Goal: Task Accomplishment & Management: Manage account settings

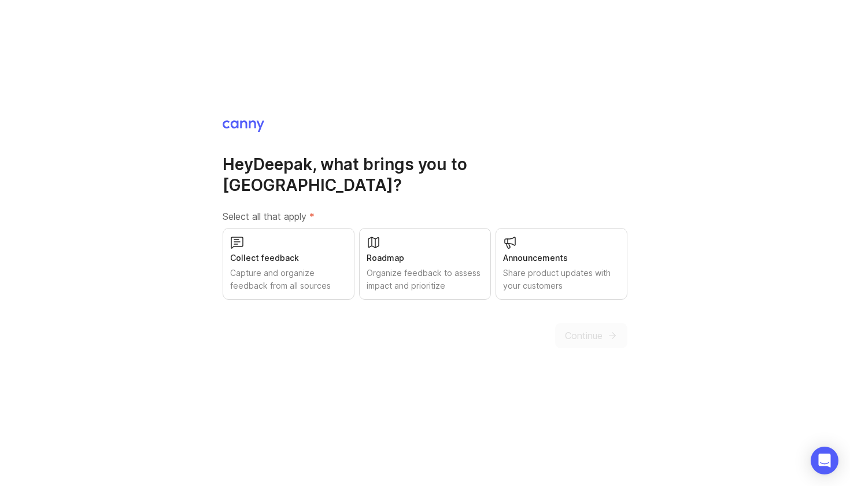
click at [420, 253] on div "Roadmap" at bounding box center [425, 258] width 117 height 13
click at [308, 267] on div "Capture and organize feedback from all sources" at bounding box center [288, 279] width 117 height 25
click at [550, 271] on div "Share product updates with your customers" at bounding box center [561, 279] width 117 height 25
click at [569, 328] on span "Continue" at bounding box center [584, 335] width 38 height 14
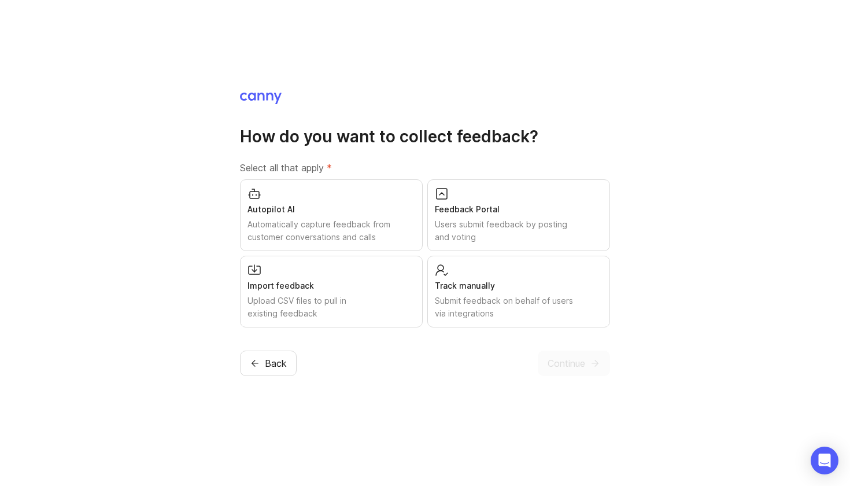
click at [500, 217] on div "Feedback Portal Users submit feedback by posting and voting" at bounding box center [518, 215] width 183 height 72
click at [374, 308] on div "Upload CSV files to pull in existing feedback" at bounding box center [331, 306] width 168 height 25
click at [467, 304] on div "Submit feedback on behalf of users via integrations" at bounding box center [519, 306] width 168 height 25
click at [544, 357] on button "Continue" at bounding box center [574, 362] width 72 height 25
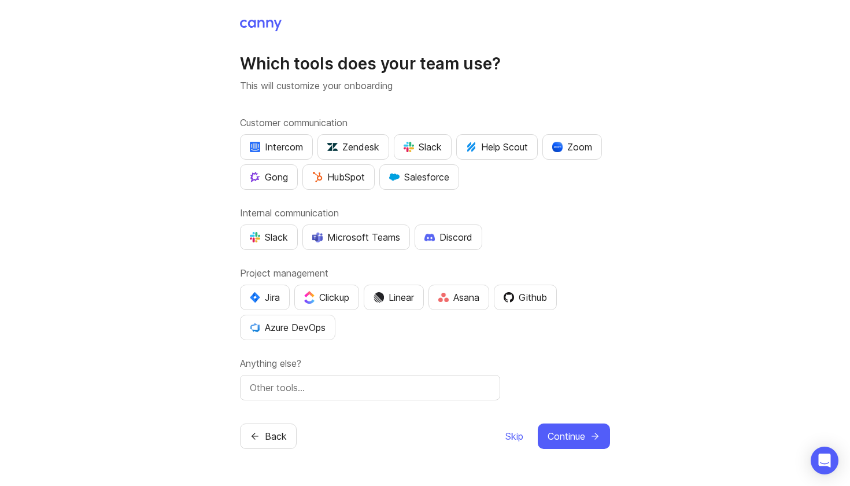
click at [512, 441] on span "Skip" at bounding box center [514, 436] width 18 height 14
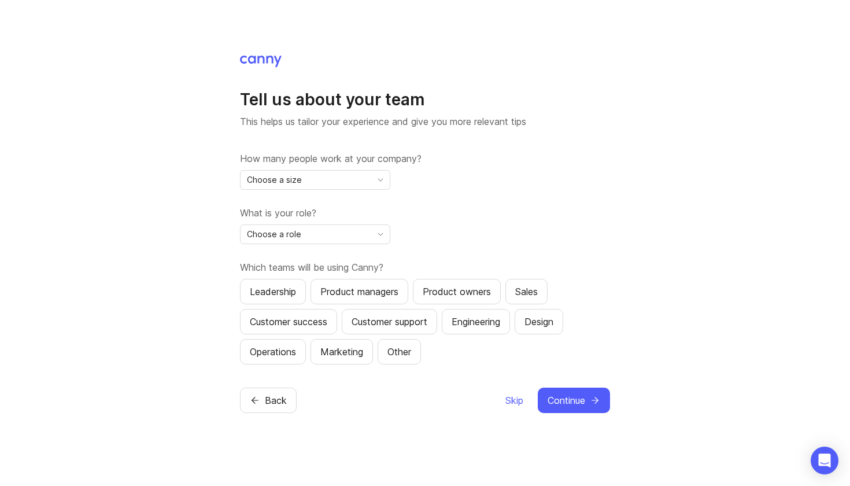
click at [515, 393] on span "Skip" at bounding box center [514, 400] width 18 height 14
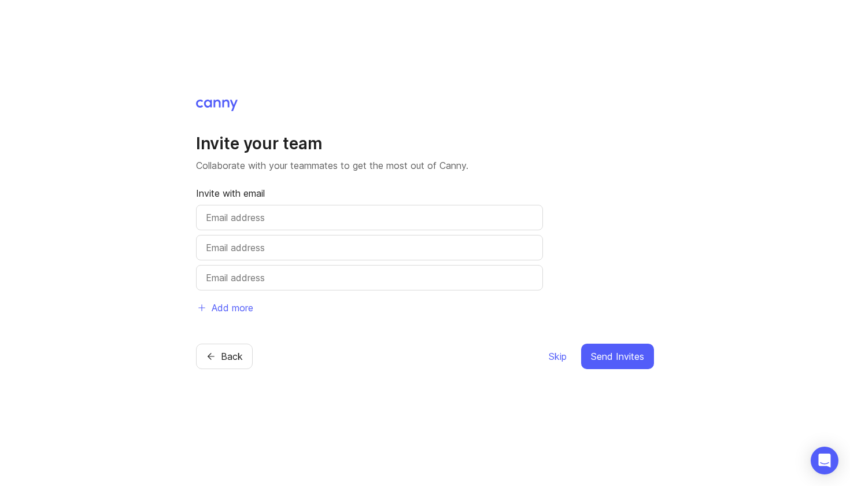
click at [552, 356] on span "Skip" at bounding box center [558, 356] width 18 height 14
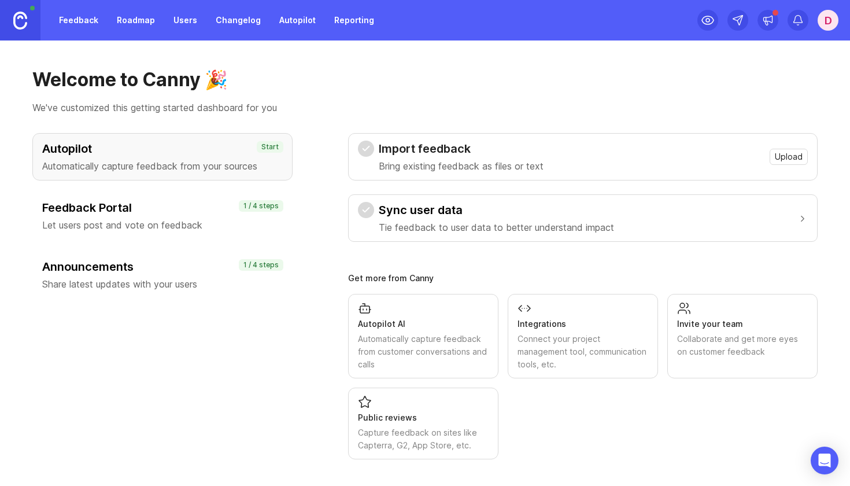
click at [136, 27] on link "Roadmap" at bounding box center [136, 20] width 52 height 21
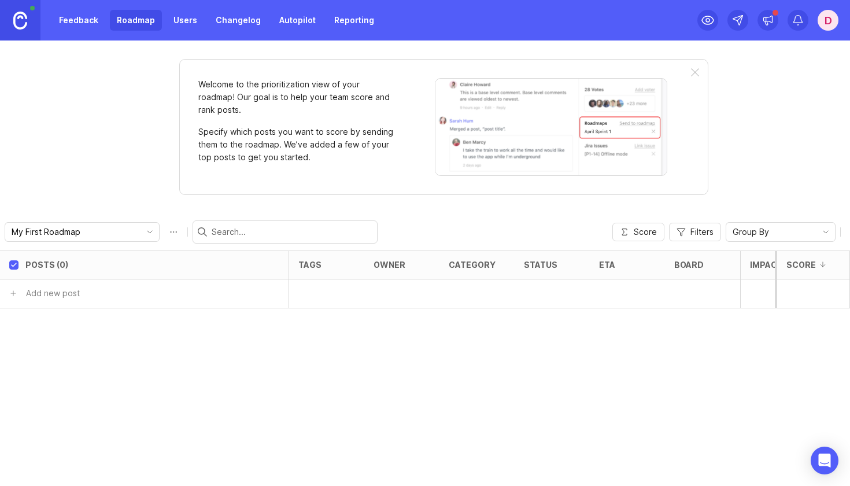
click at [175, 21] on link "Users" at bounding box center [186, 20] width 38 height 21
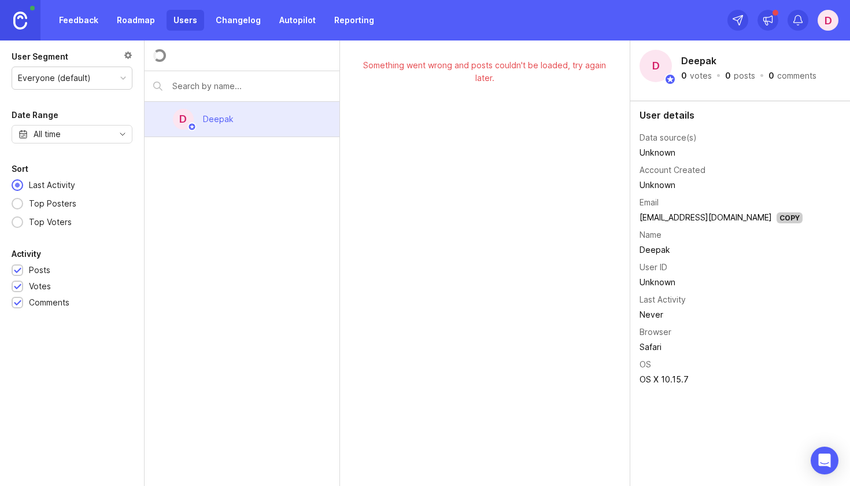
click at [823, 20] on div "D" at bounding box center [828, 20] width 21 height 21
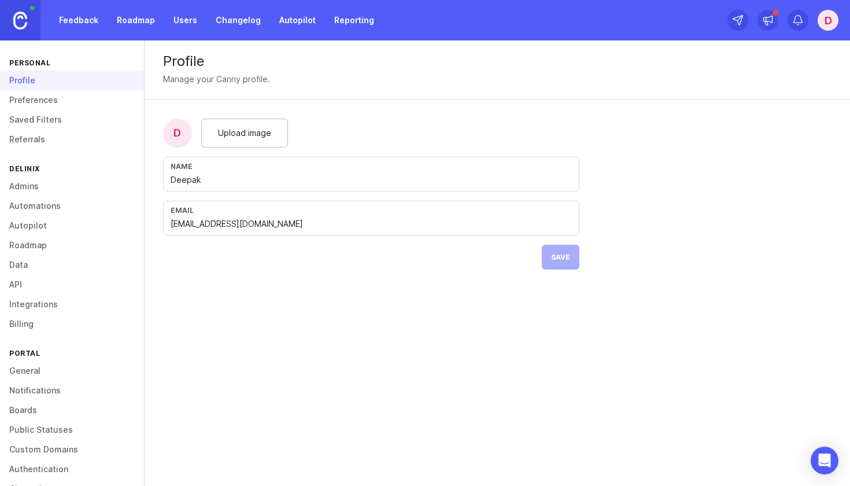
click at [25, 411] on link "Boards" at bounding box center [72, 410] width 144 height 20
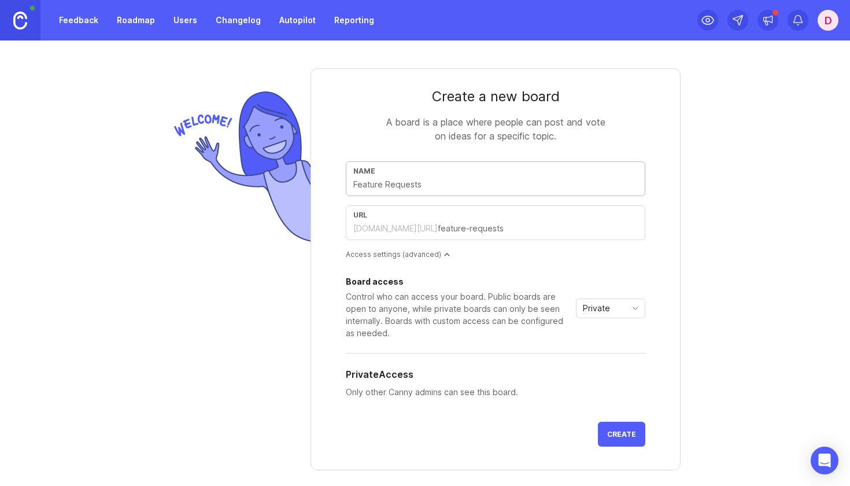
click at [444, 177] on div "Name" at bounding box center [495, 178] width 299 height 35
click at [619, 301] on div "Private" at bounding box center [601, 308] width 50 height 19
click at [607, 347] on span "Public" at bounding box center [594, 349] width 28 height 13
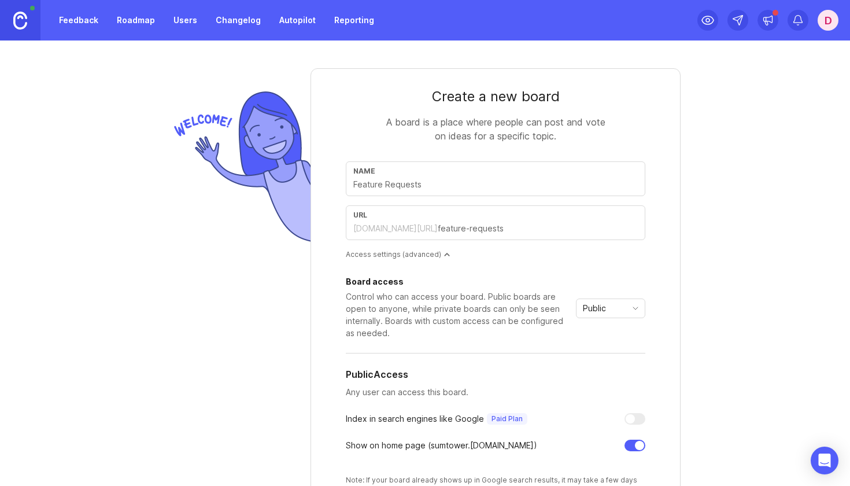
scroll to position [174, 0]
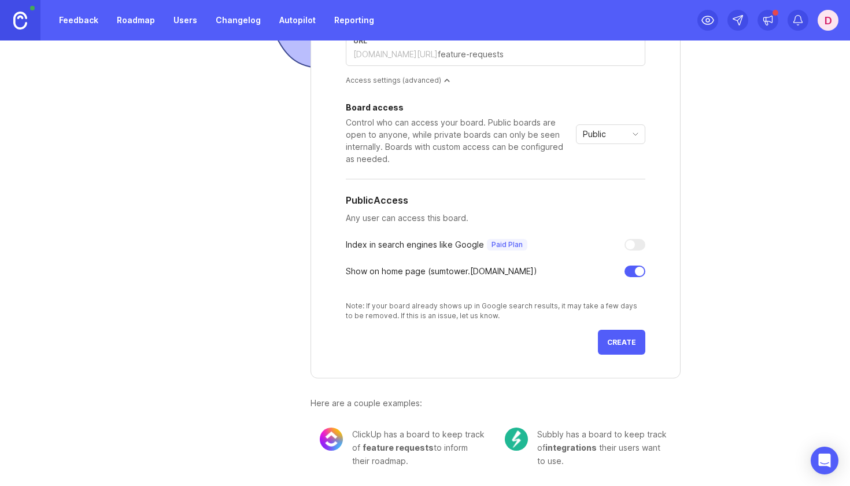
click at [626, 268] on div at bounding box center [634, 271] width 21 height 12
click at [387, 269] on div "Show on home page ( sumtower .[DOMAIN_NAME])" at bounding box center [441, 271] width 191 height 13
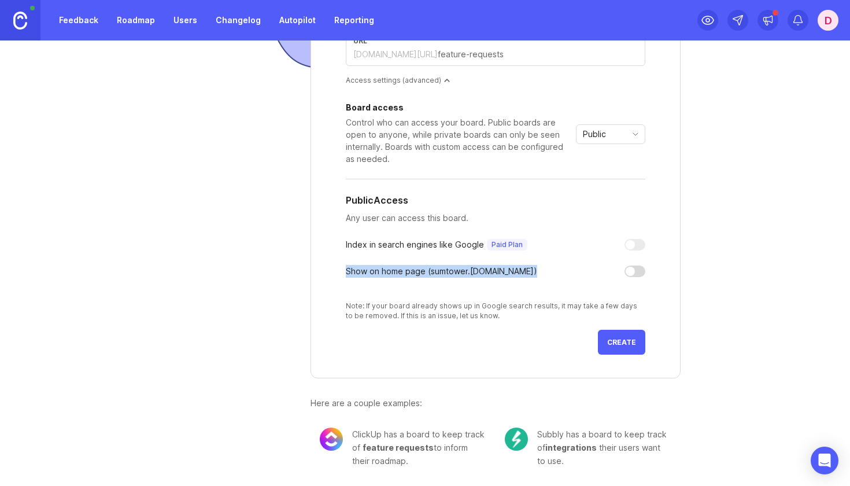
click at [626, 269] on div at bounding box center [630, 271] width 9 height 9
click at [633, 265] on div at bounding box center [634, 271] width 21 height 12
click at [628, 342] on span "Create" at bounding box center [621, 342] width 29 height 9
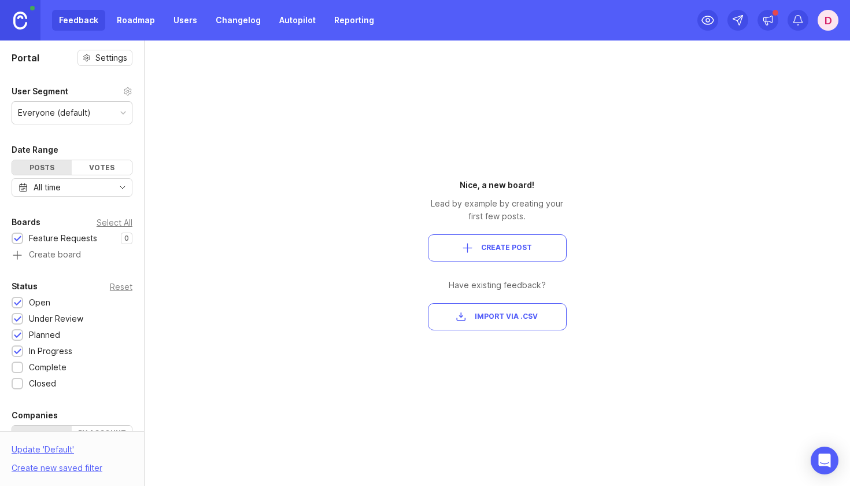
click at [25, 21] on img at bounding box center [20, 21] width 14 height 18
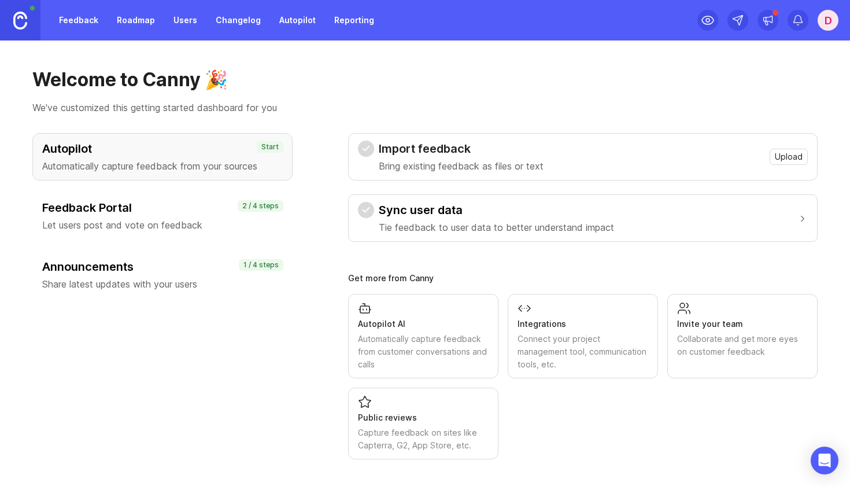
click at [171, 205] on h3 "Feedback Portal" at bounding box center [162, 207] width 241 height 16
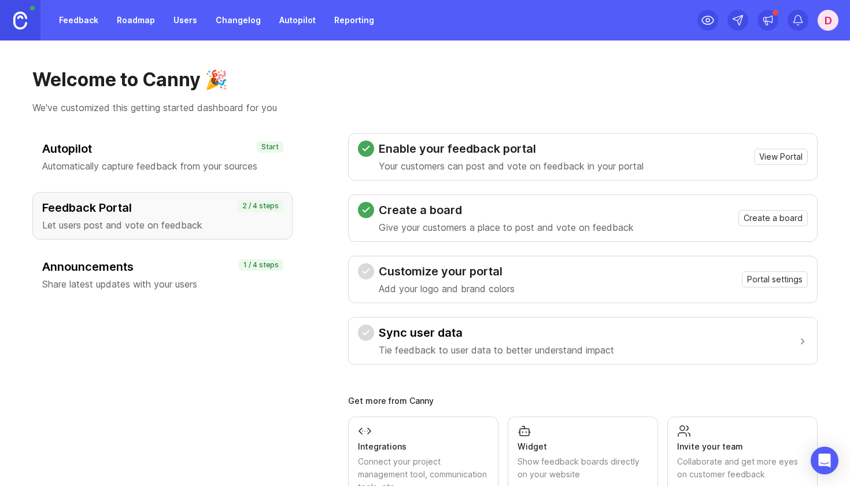
click at [759, 283] on span "Portal settings" at bounding box center [775, 279] width 56 height 12
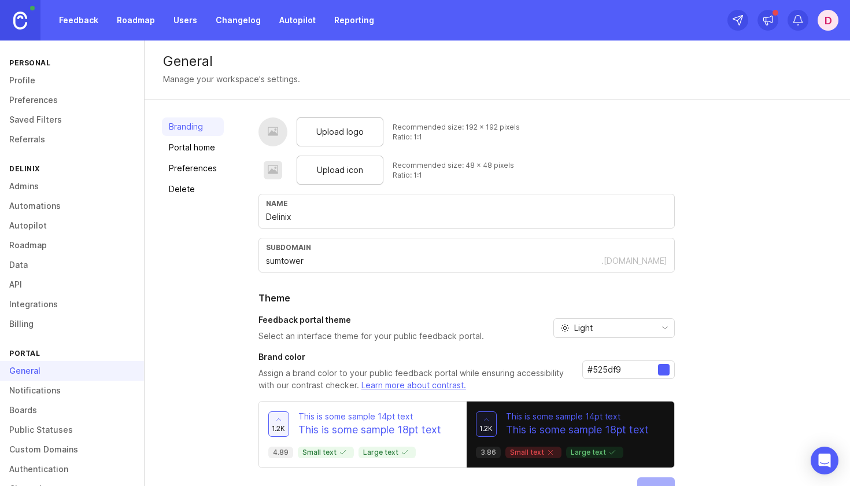
click at [313, 132] on div "Upload logo" at bounding box center [340, 131] width 87 height 29
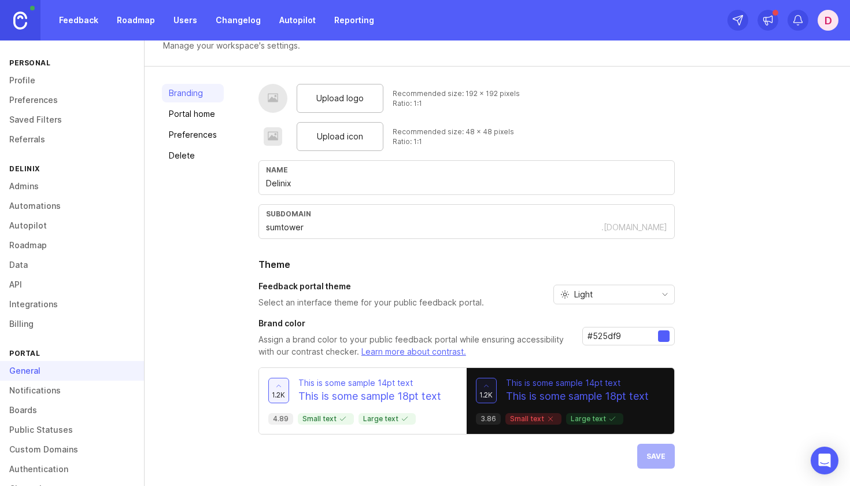
click at [220, 118] on link "Portal home" at bounding box center [193, 114] width 62 height 19
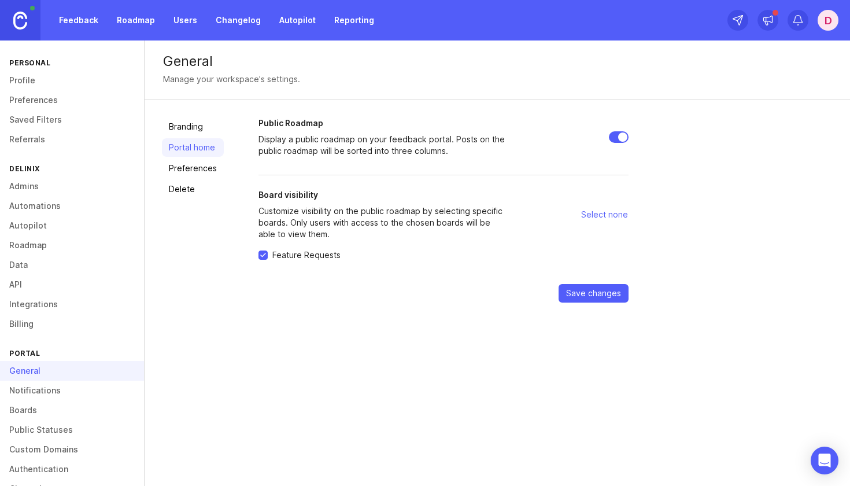
click at [613, 135] on input "Public Roadmap" at bounding box center [619, 137] width 20 height 12
checkbox input "false"
click at [202, 169] on link "Preferences" at bounding box center [193, 168] width 62 height 19
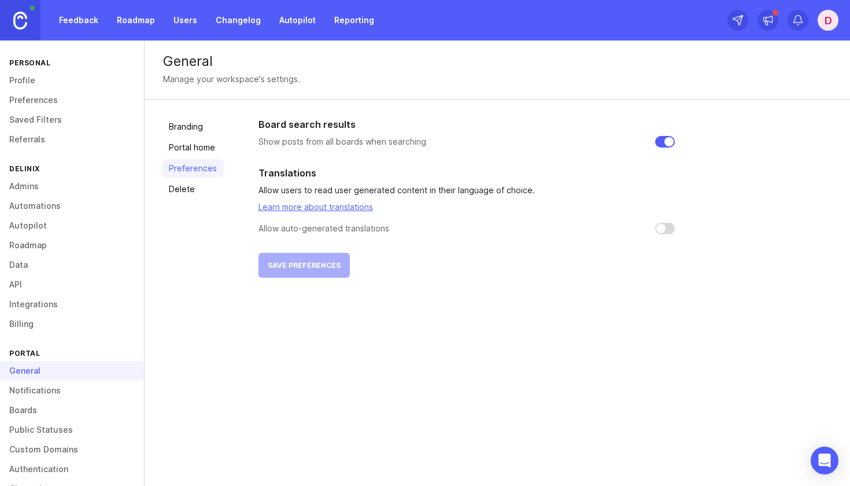
click at [183, 182] on link "Delete" at bounding box center [193, 189] width 62 height 19
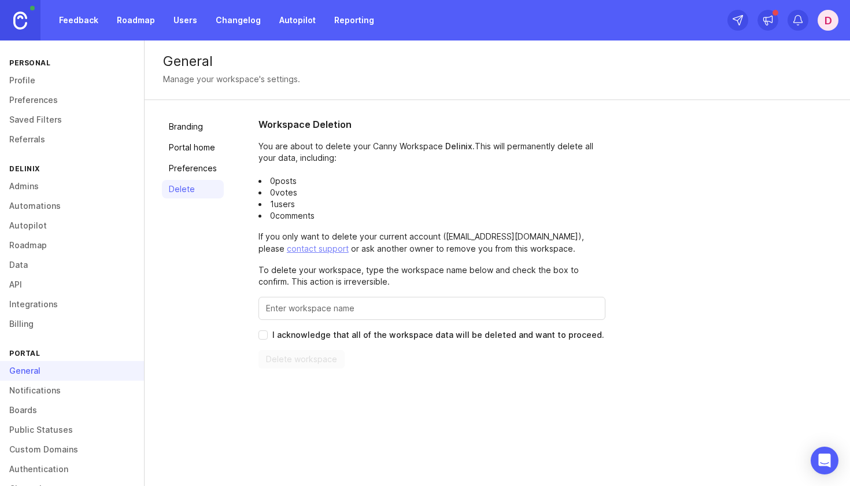
click at [197, 127] on link "Branding" at bounding box center [193, 126] width 62 height 19
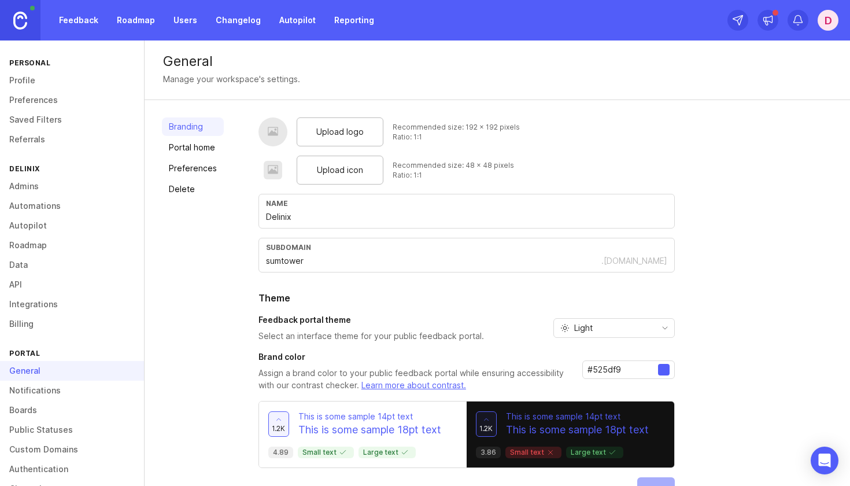
click at [590, 339] on div "Feedback portal theme Select an interface theme for your public feedback portal…" at bounding box center [466, 328] width 416 height 28
click at [593, 329] on div "Light" at bounding box center [605, 328] width 102 height 19
click at [594, 395] on li "Dark" at bounding box center [612, 388] width 120 height 19
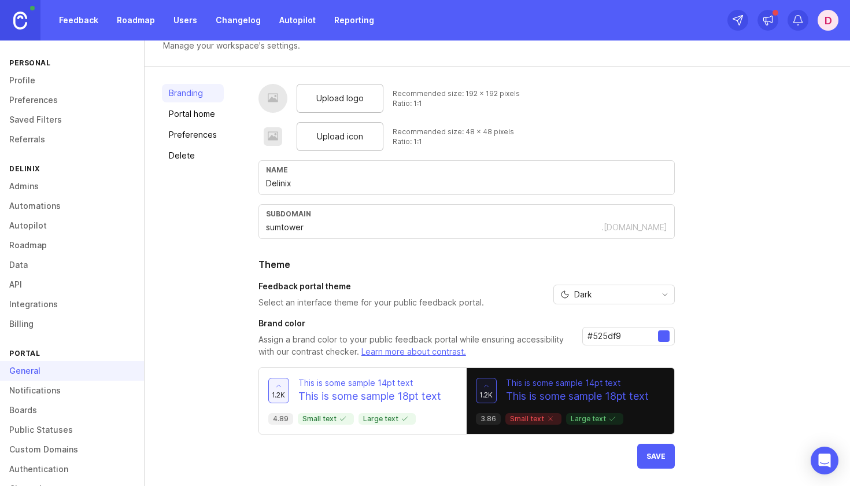
click at [578, 295] on span "Dark" at bounding box center [583, 294] width 18 height 13
click at [581, 317] on span "System preference" at bounding box center [611, 316] width 75 height 13
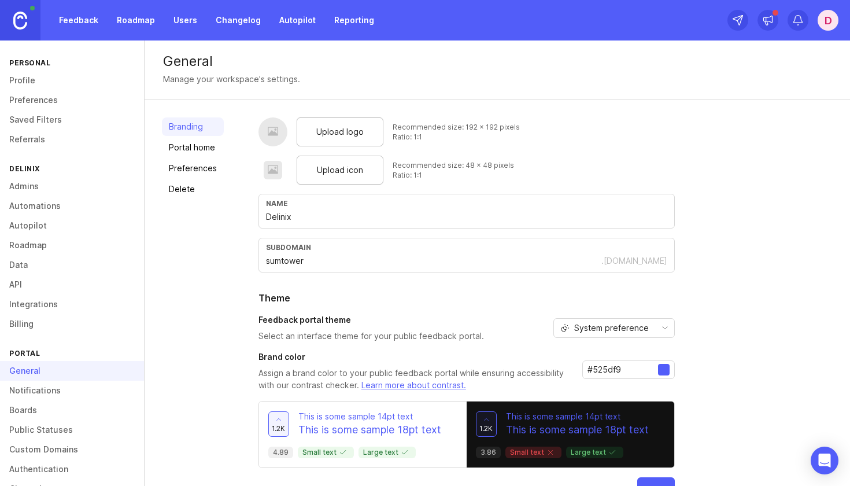
click at [658, 371] on div at bounding box center [664, 370] width 12 height 12
click at [618, 370] on input "#525df9" at bounding box center [622, 369] width 71 height 13
click at [599, 369] on input "#525df9" at bounding box center [622, 369] width 71 height 13
click at [660, 371] on div at bounding box center [664, 370] width 12 height 12
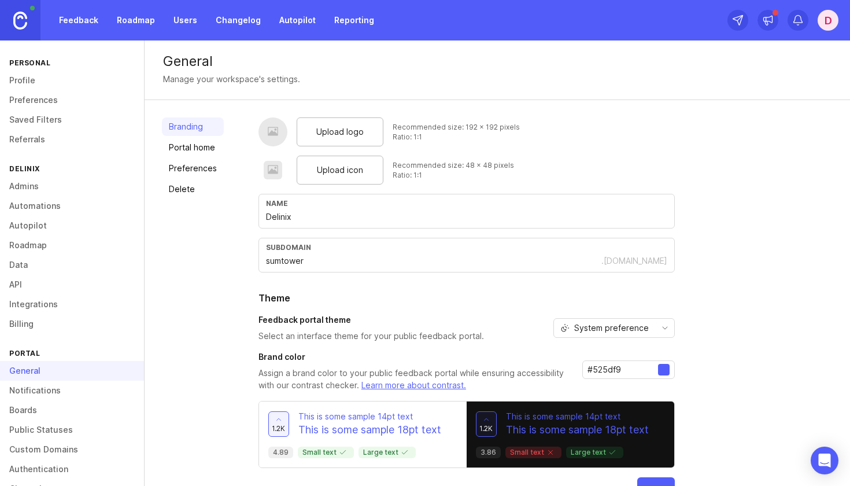
click at [626, 370] on input "#525df9" at bounding box center [622, 369] width 71 height 13
click at [24, 409] on link "Boards" at bounding box center [72, 410] width 144 height 20
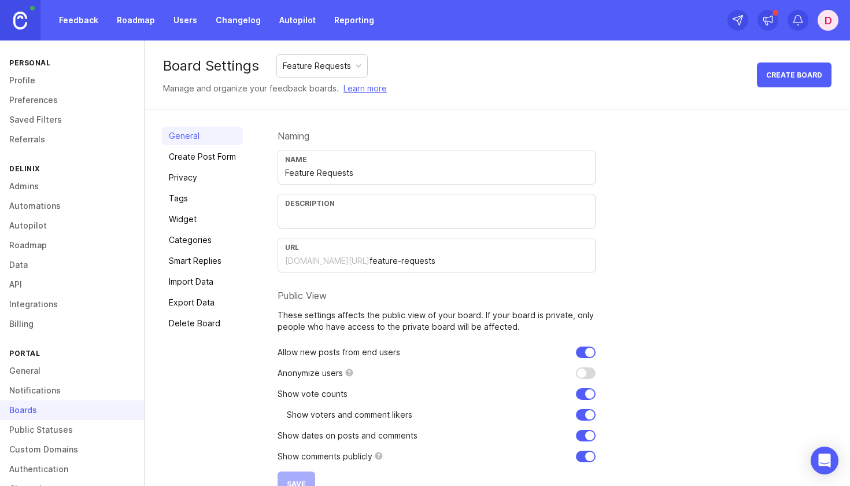
click at [401, 263] on input "feature-requests" at bounding box center [478, 260] width 219 height 13
click at [443, 259] on input "feature-requests" at bounding box center [478, 260] width 219 height 13
drag, startPoint x: 443, startPoint y: 259, endPoint x: 247, endPoint y: 262, distance: 196.6
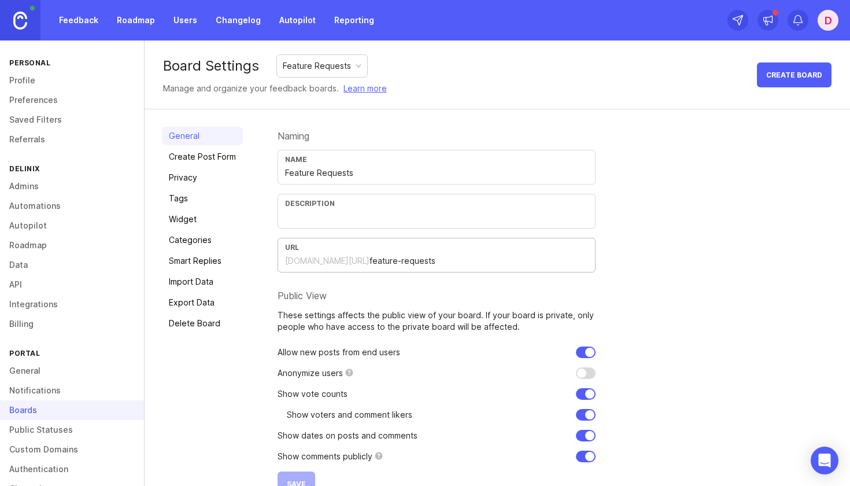
click at [247, 262] on div "General Create Post Form Privacy Tags Widget Categories Smart Replies Import Da…" at bounding box center [497, 311] width 705 height 404
click at [324, 177] on input "Feature Requests" at bounding box center [436, 173] width 303 height 13
click at [322, 212] on input "text" at bounding box center [436, 216] width 303 height 13
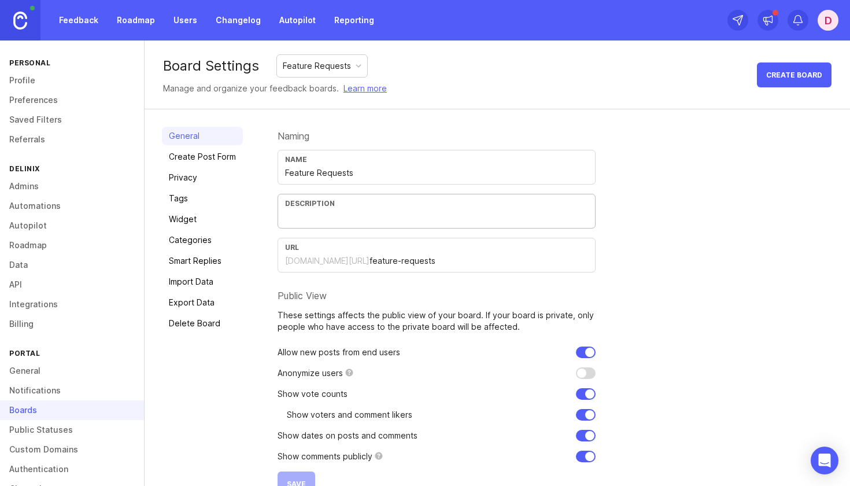
click at [40, 371] on link "General" at bounding box center [72, 371] width 144 height 20
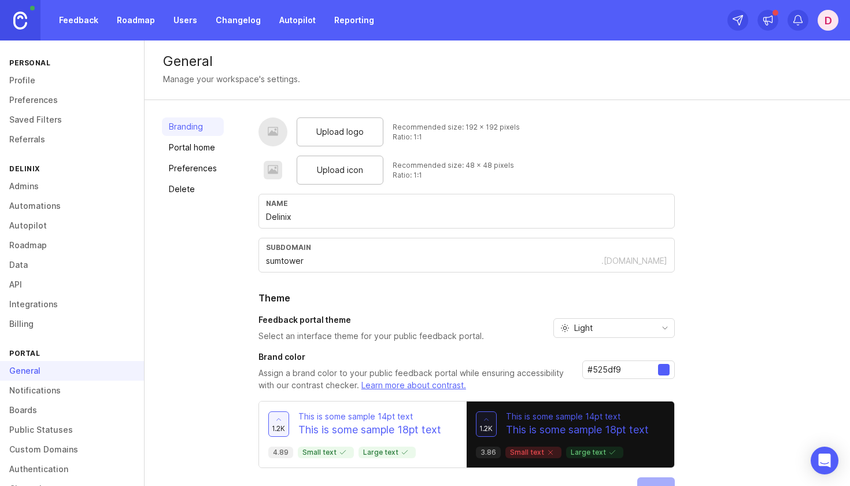
click at [289, 218] on input "Delinix" at bounding box center [466, 216] width 401 height 13
click at [808, 170] on div "Upload logo Recommended size: 192 x 192 pixels Ratio: 1:1 Upload icon Recommend…" at bounding box center [545, 309] width 574 height 384
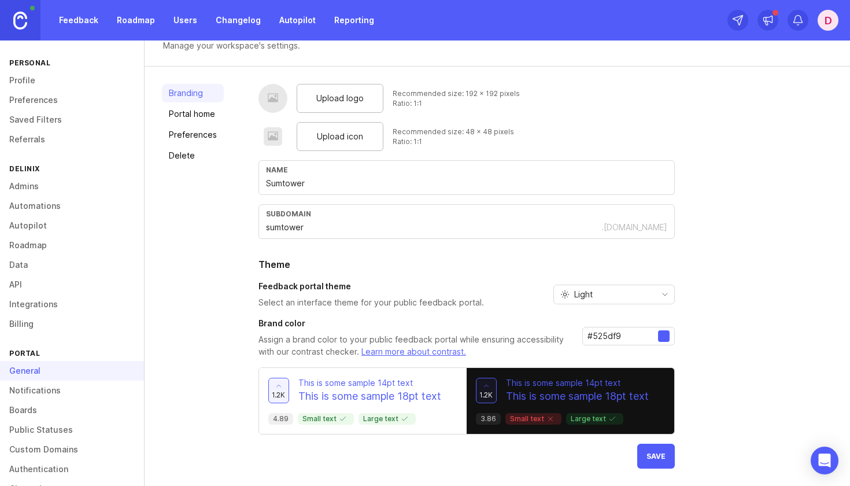
click at [649, 468] on button "Save" at bounding box center [656, 455] width 38 height 25
click at [271, 185] on input "Sumtower" at bounding box center [466, 183] width 401 height 13
type input "sumtower"
click at [653, 456] on span "Save" at bounding box center [655, 456] width 19 height 9
click at [37, 409] on link "Boards" at bounding box center [72, 410] width 144 height 20
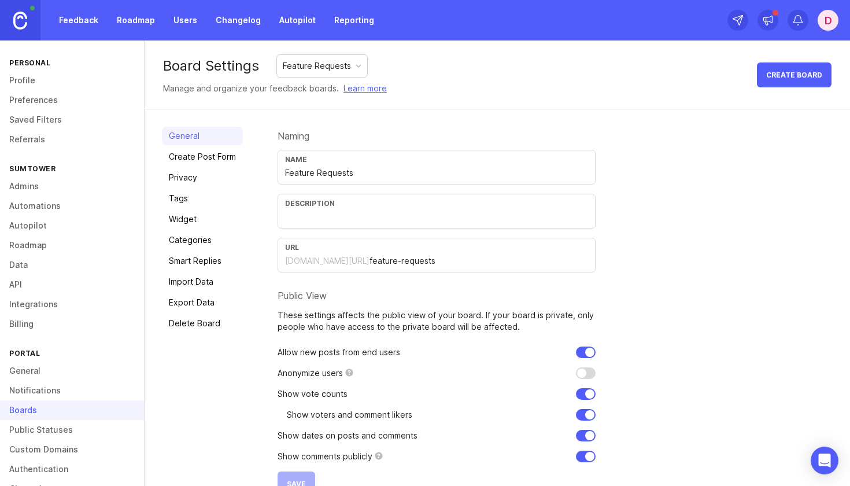
click at [187, 177] on link "Privacy" at bounding box center [202, 177] width 81 height 19
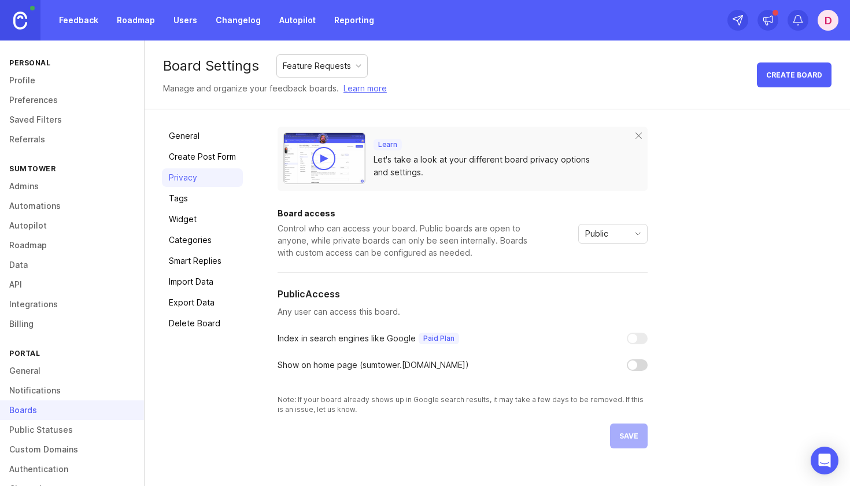
click at [620, 235] on div "Public" at bounding box center [604, 233] width 50 height 19
click at [617, 276] on li "Public" at bounding box center [612, 275] width 68 height 19
click at [177, 198] on link "Tags" at bounding box center [202, 198] width 81 height 19
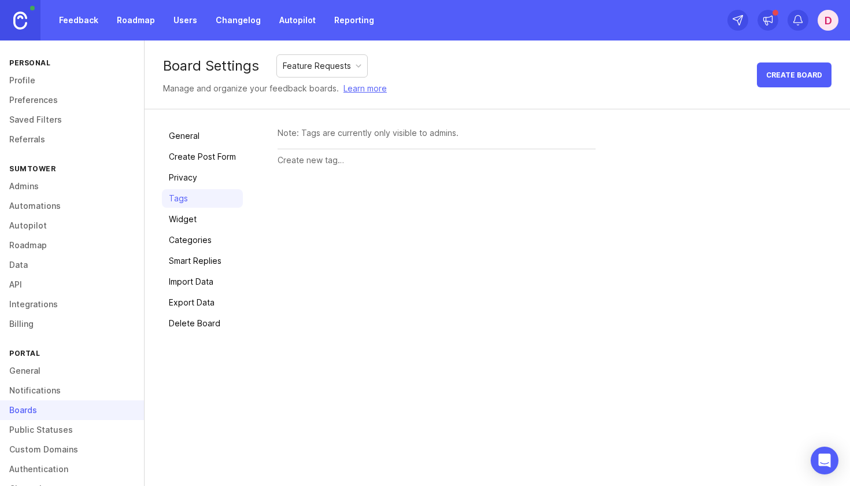
click at [189, 219] on link "Widget" at bounding box center [202, 219] width 81 height 19
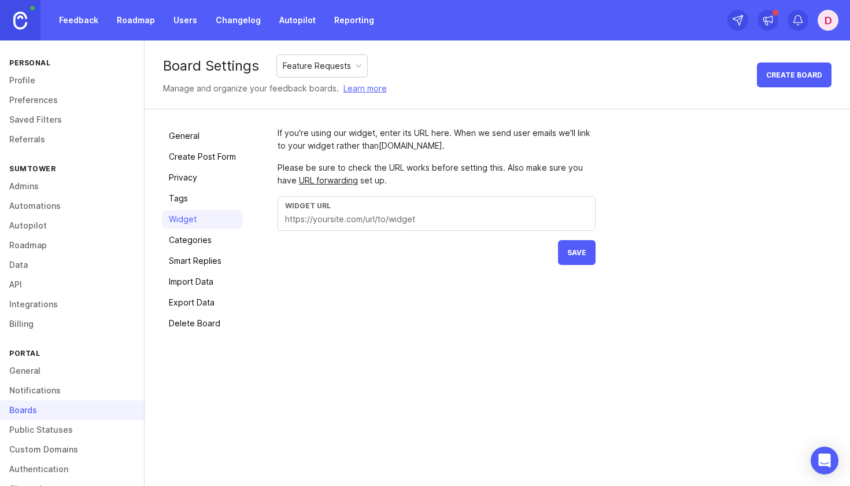
click at [212, 242] on link "Categories" at bounding box center [202, 240] width 81 height 19
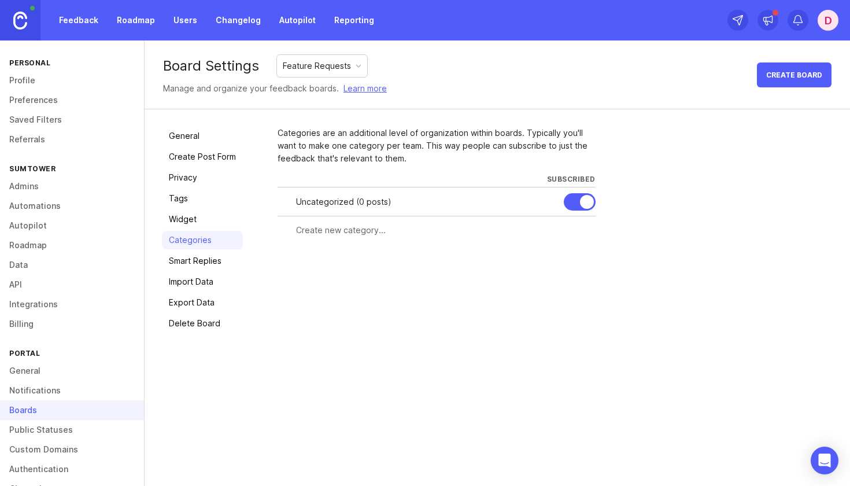
click at [52, 389] on link "Notifications" at bounding box center [72, 390] width 144 height 20
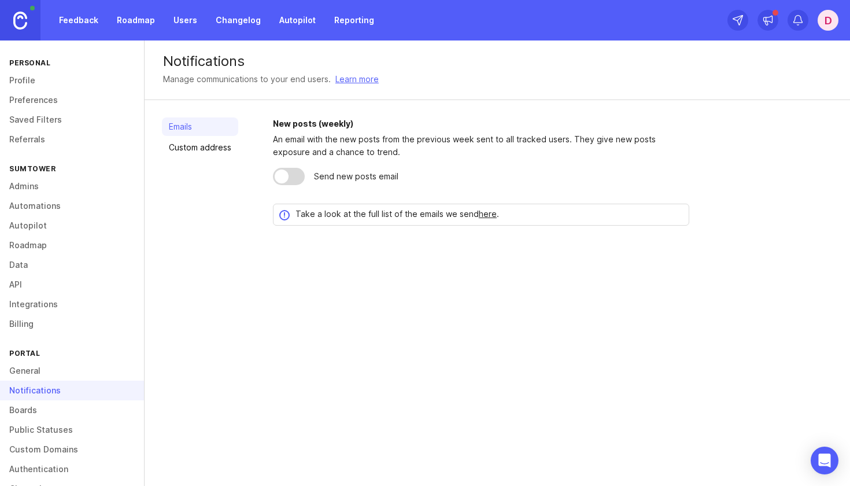
click at [50, 375] on link "General" at bounding box center [72, 371] width 144 height 20
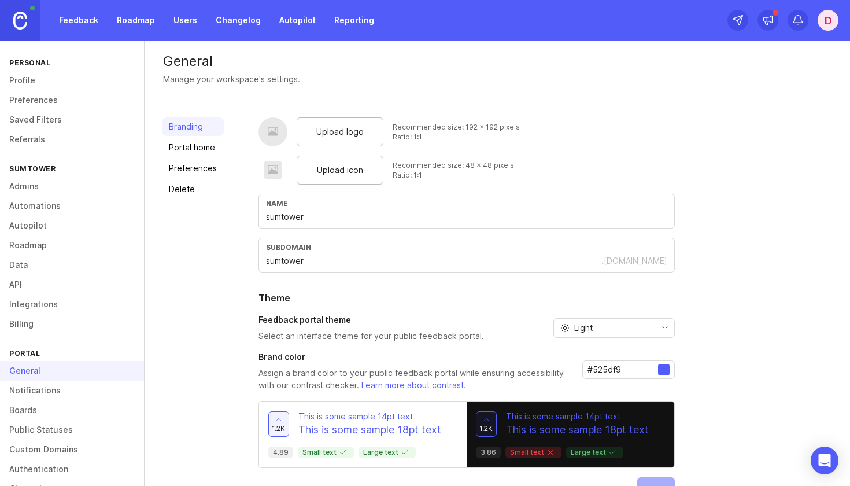
scroll to position [34, 0]
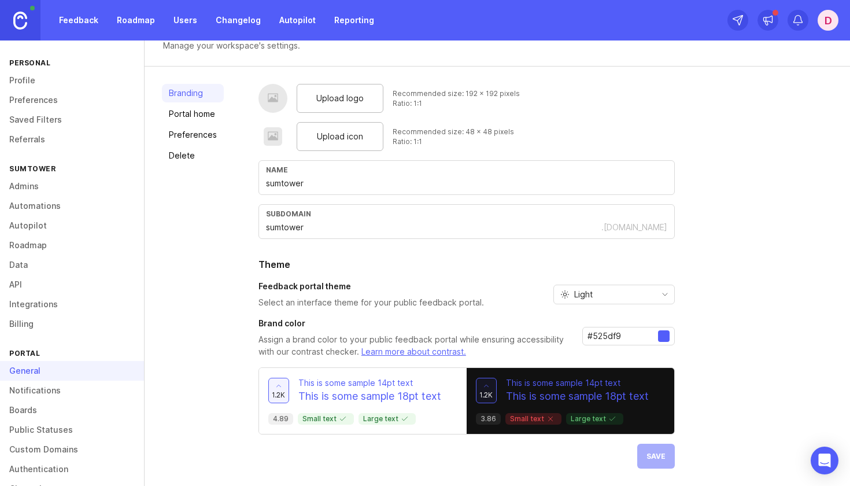
click at [186, 114] on link "Portal home" at bounding box center [193, 114] width 62 height 19
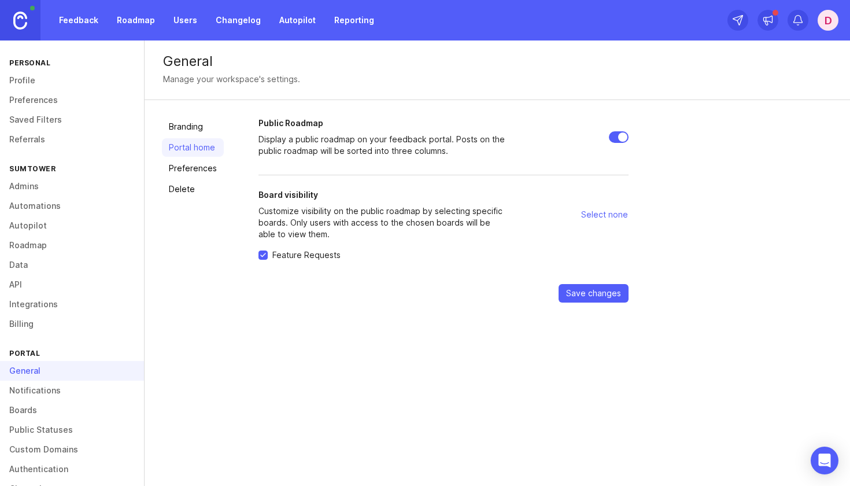
click at [614, 133] on input "Public Roadmap" at bounding box center [619, 137] width 20 height 12
click at [609, 135] on input "Public Roadmap" at bounding box center [619, 137] width 20 height 12
checkbox input "true"
